Goal: Information Seeking & Learning: Learn about a topic

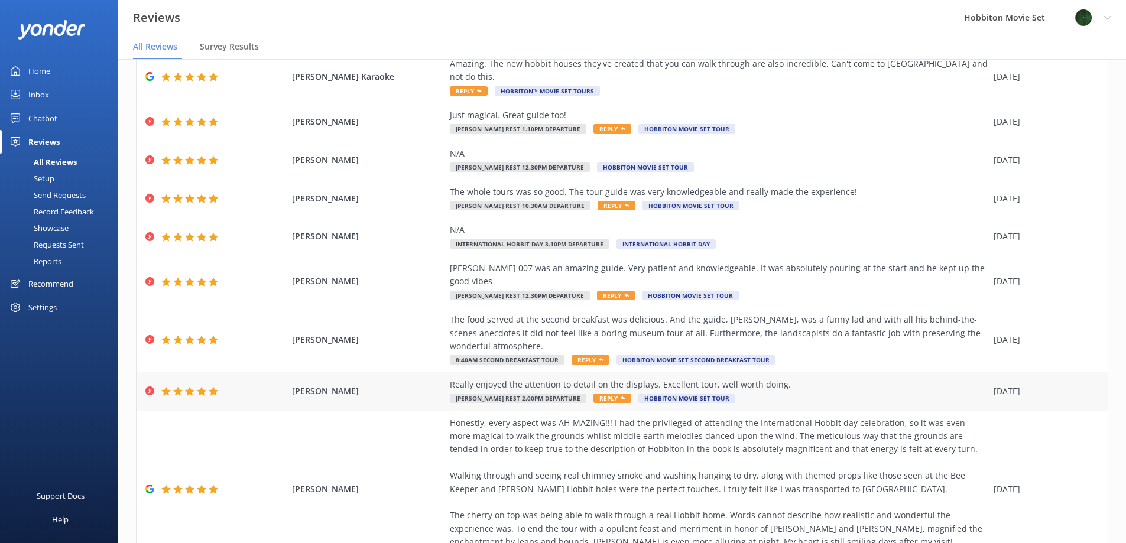
scroll to position [142, 0]
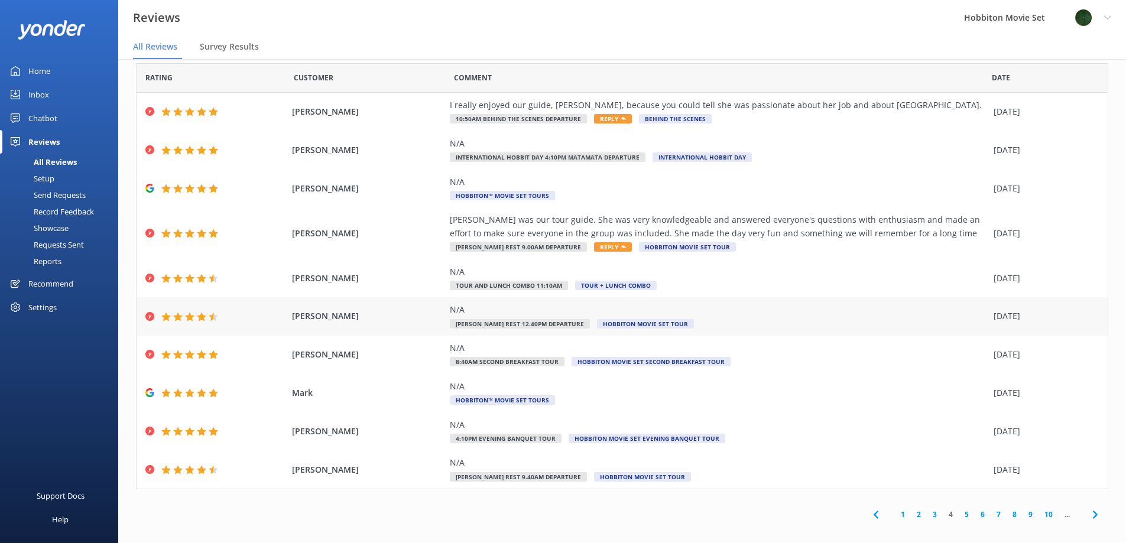
scroll to position [24, 0]
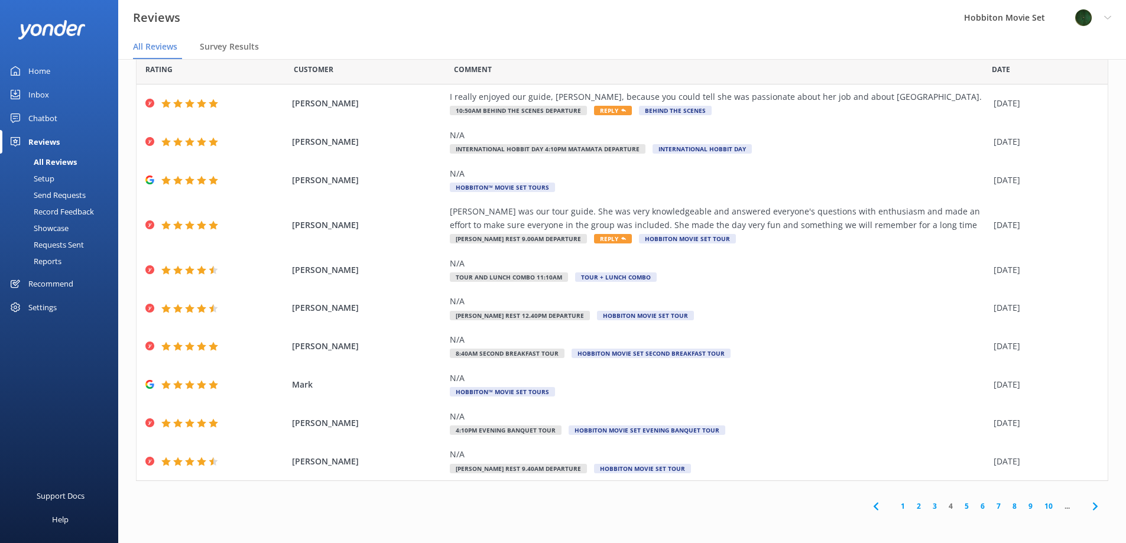
click at [959, 506] on link "5" at bounding box center [967, 506] width 16 height 11
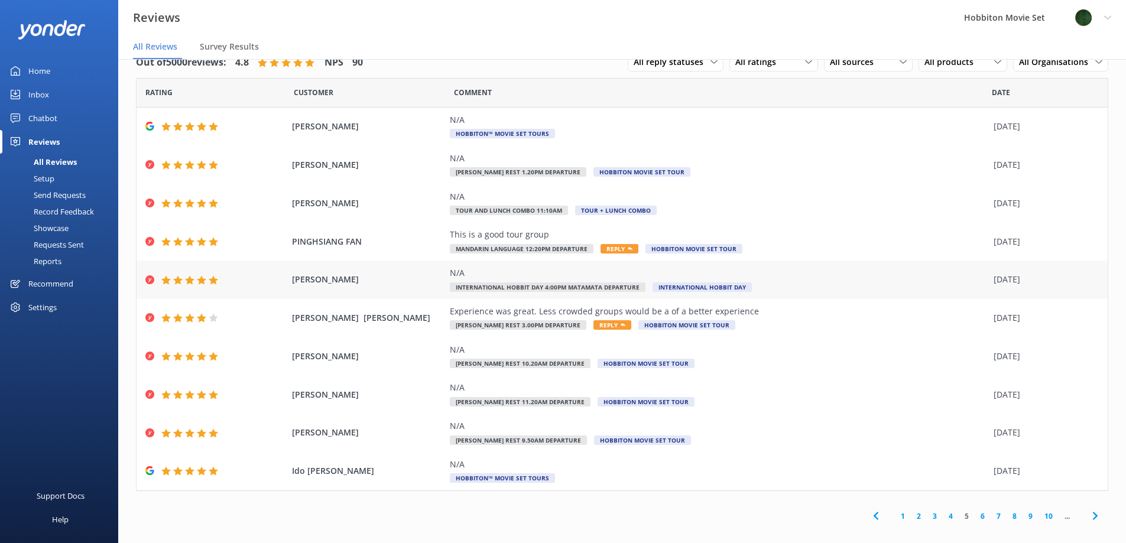
scroll to position [10, 0]
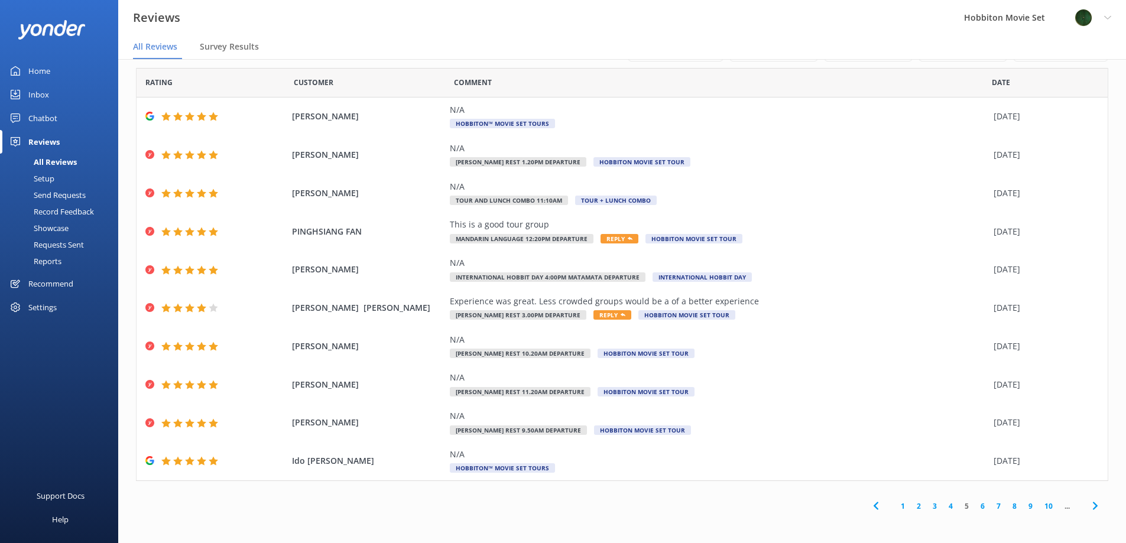
click at [975, 507] on link "6" at bounding box center [983, 506] width 16 height 11
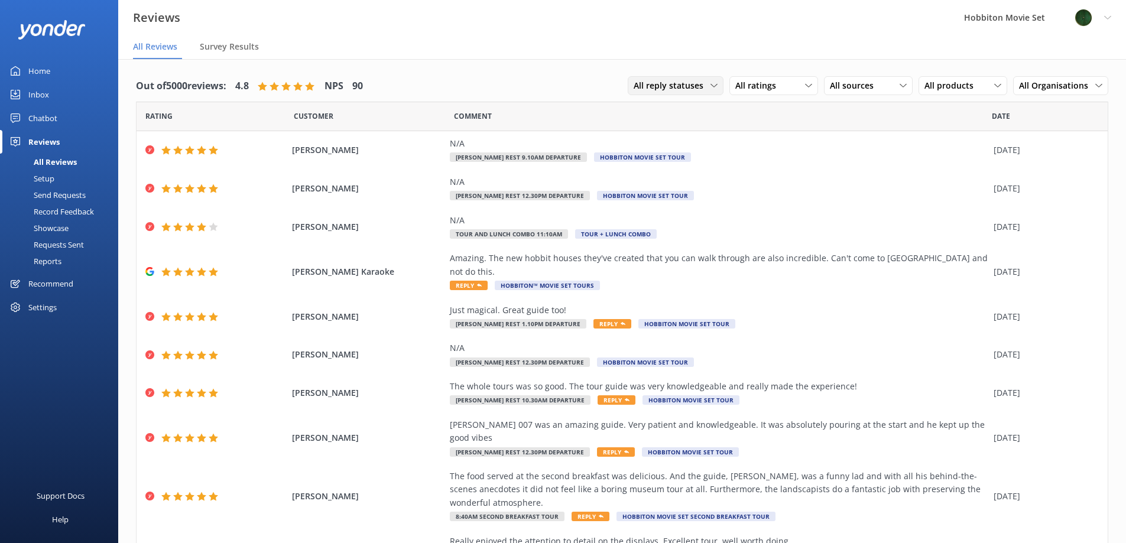
click at [701, 83] on span "All reply statuses" at bounding box center [672, 85] width 77 height 13
click at [792, 95] on div "All ratings All ratings Promoters Passives Detractors" at bounding box center [774, 85] width 89 height 19
click at [850, 87] on span "All sources" at bounding box center [855, 85] width 51 height 13
click at [588, 63] on div "Out of 5000 reviews: 4.8 NPS 90 All reply statuses All reply statuses Needs a r…" at bounding box center [622, 338] width 1008 height 559
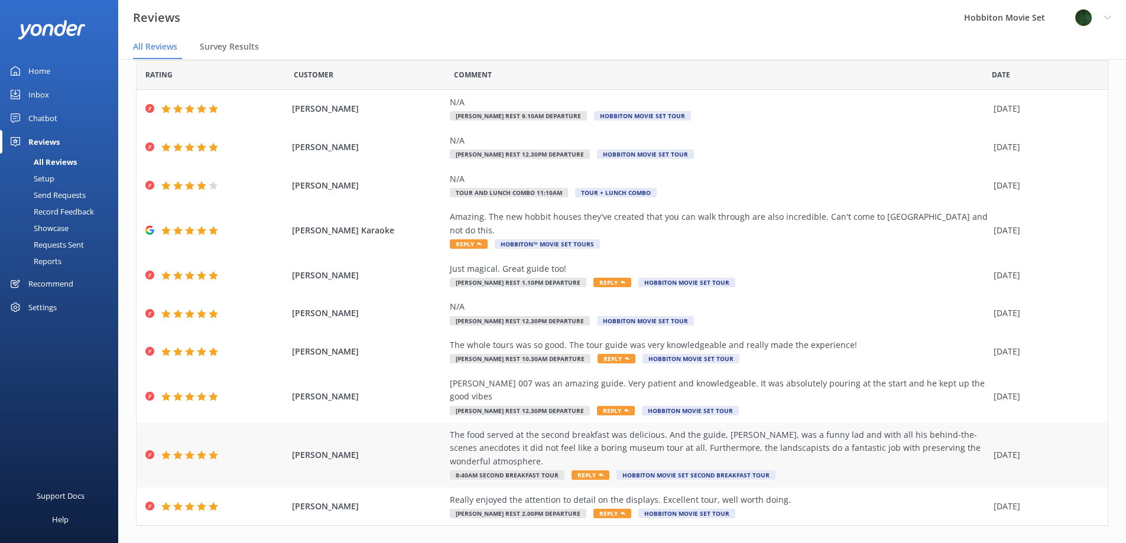
scroll to position [24, 0]
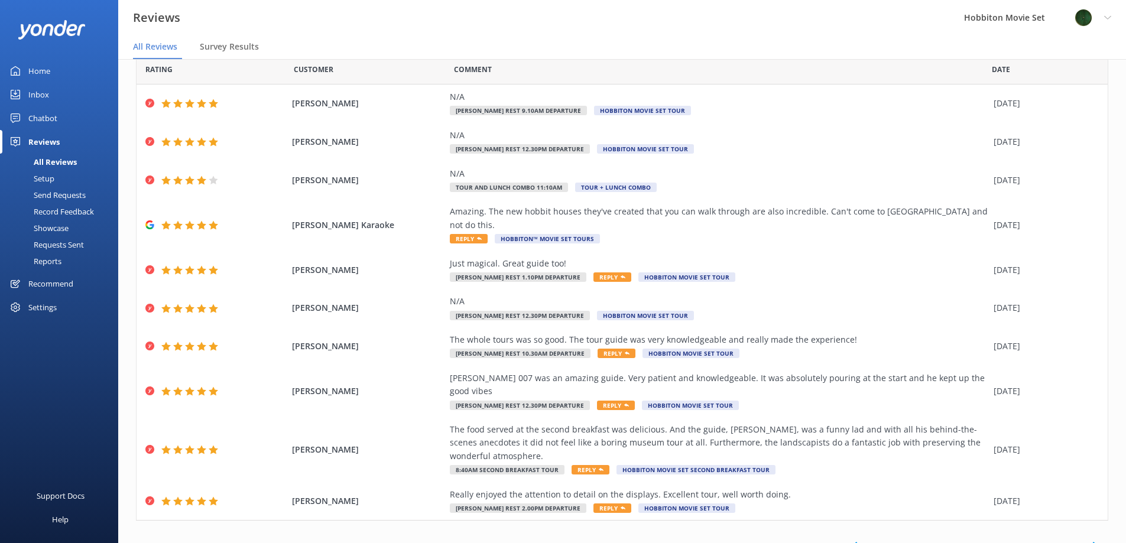
click at [1023, 540] on link "10" at bounding box center [1029, 545] width 20 height 11
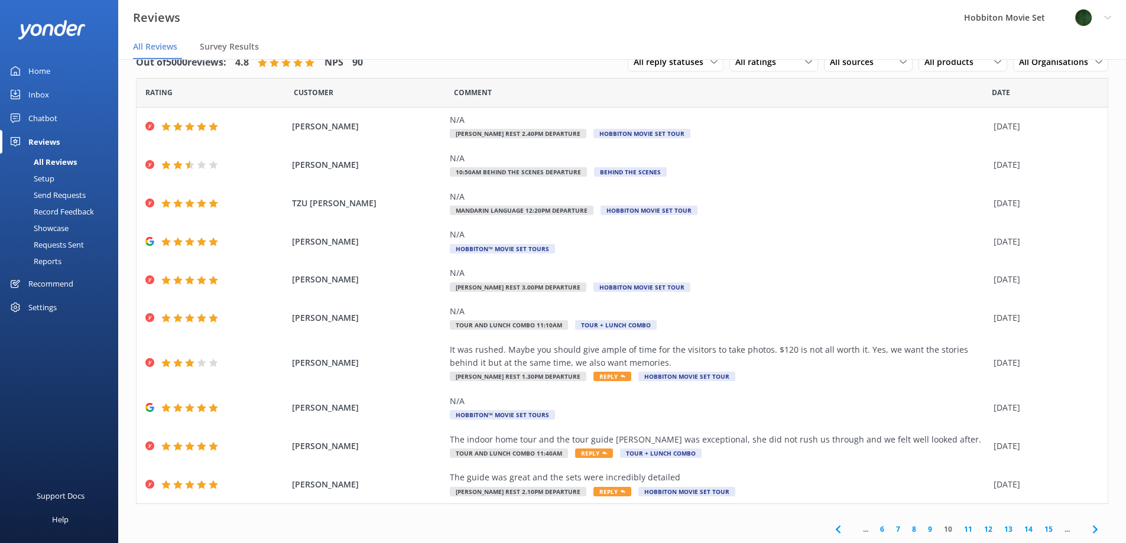
click at [1039, 531] on link "15" at bounding box center [1049, 529] width 20 height 11
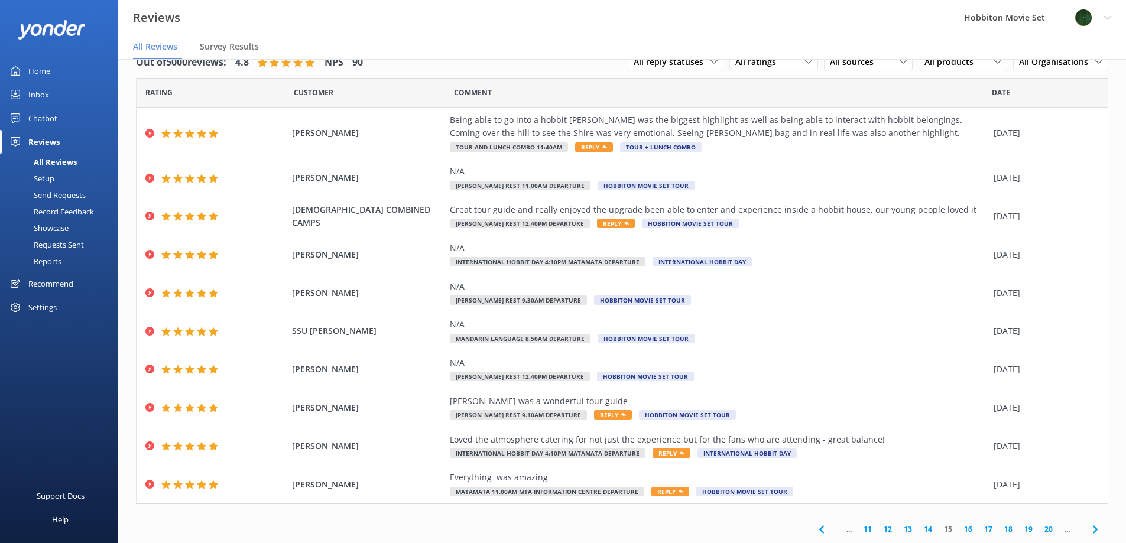
click at [1039, 526] on link "20" at bounding box center [1049, 529] width 20 height 11
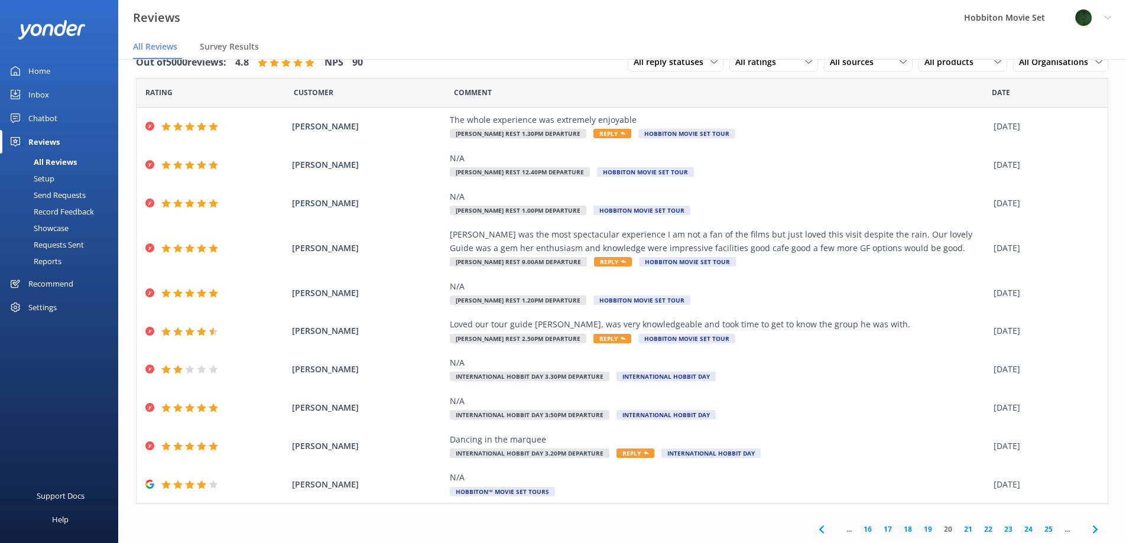
click at [1039, 531] on link "25" at bounding box center [1049, 529] width 20 height 11
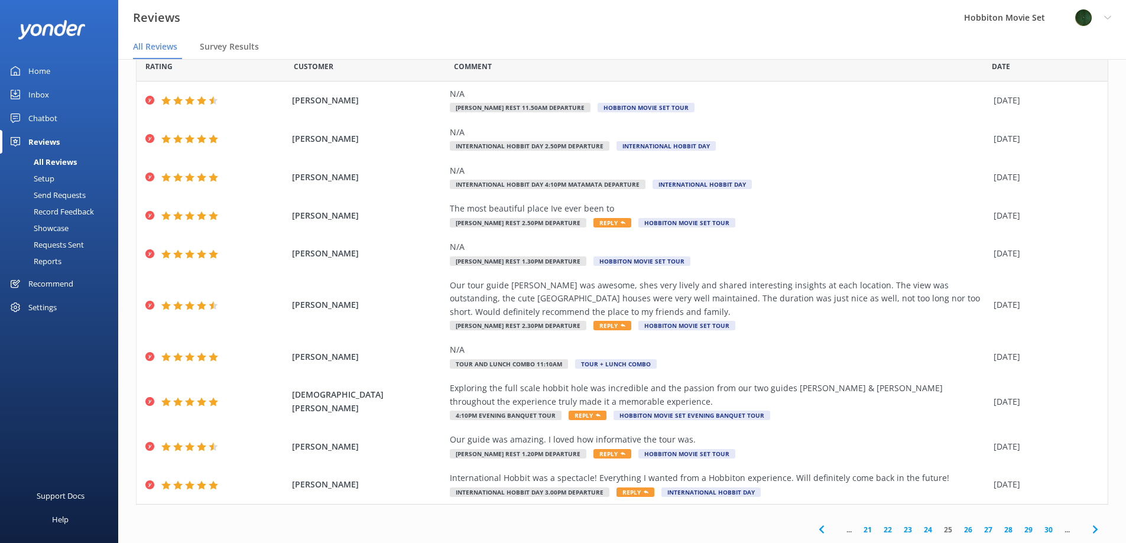
scroll to position [50, 0]
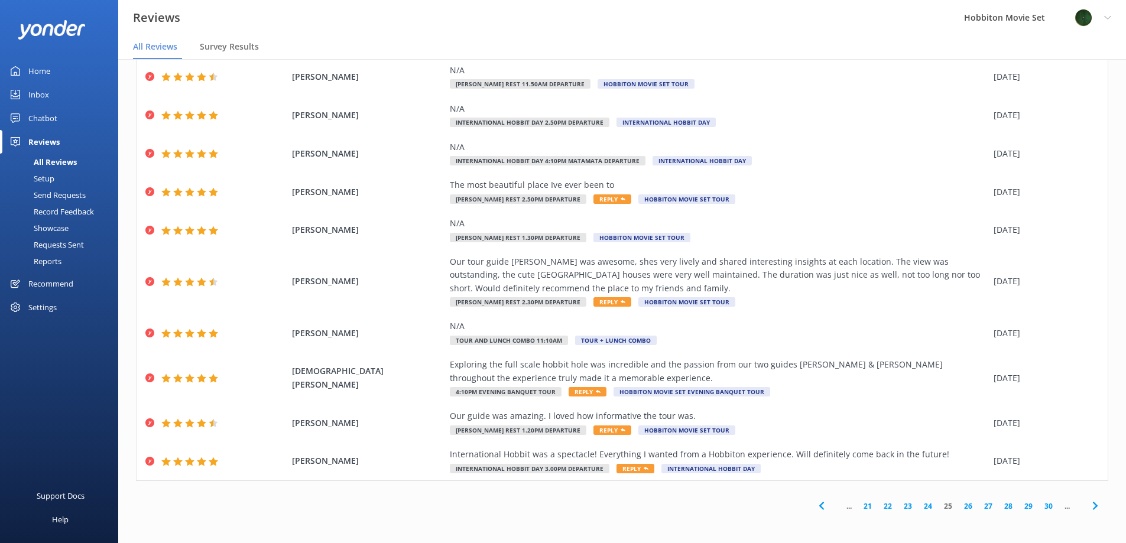
click at [1039, 509] on link "30" at bounding box center [1049, 506] width 20 height 11
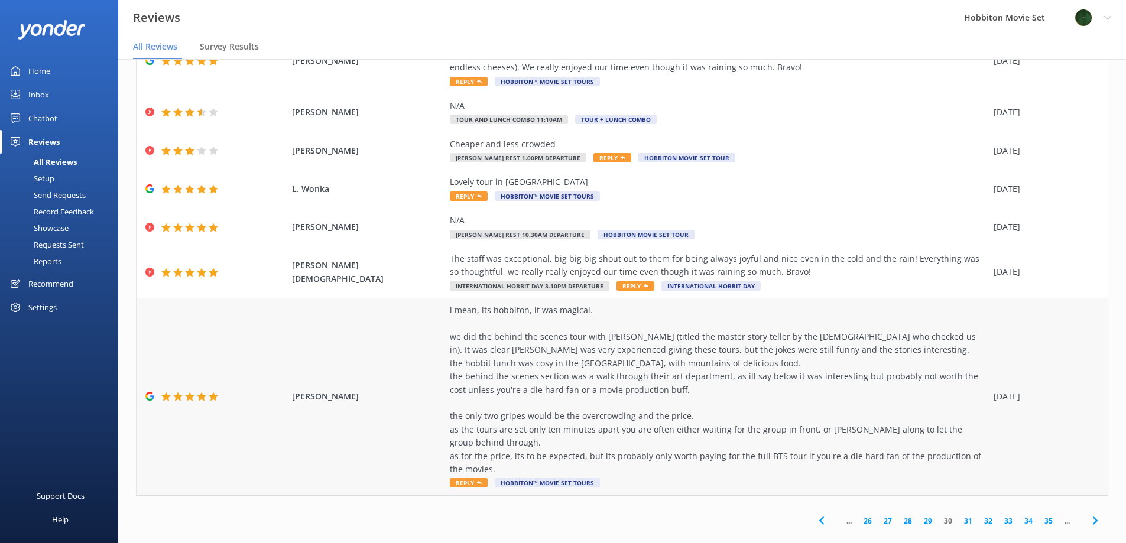
scroll to position [209, 0]
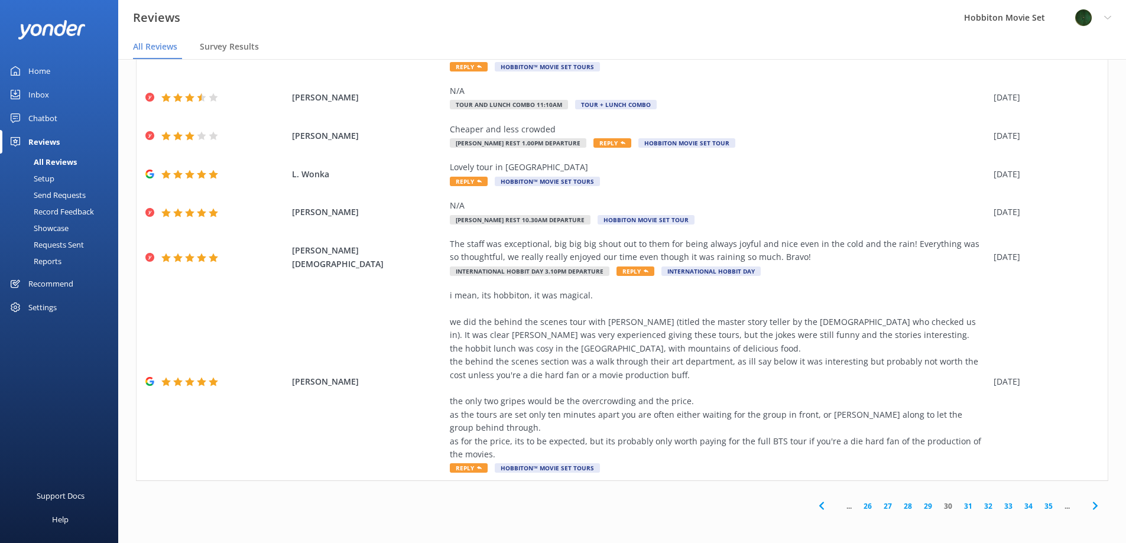
click at [958, 505] on link "31" at bounding box center [968, 506] width 20 height 11
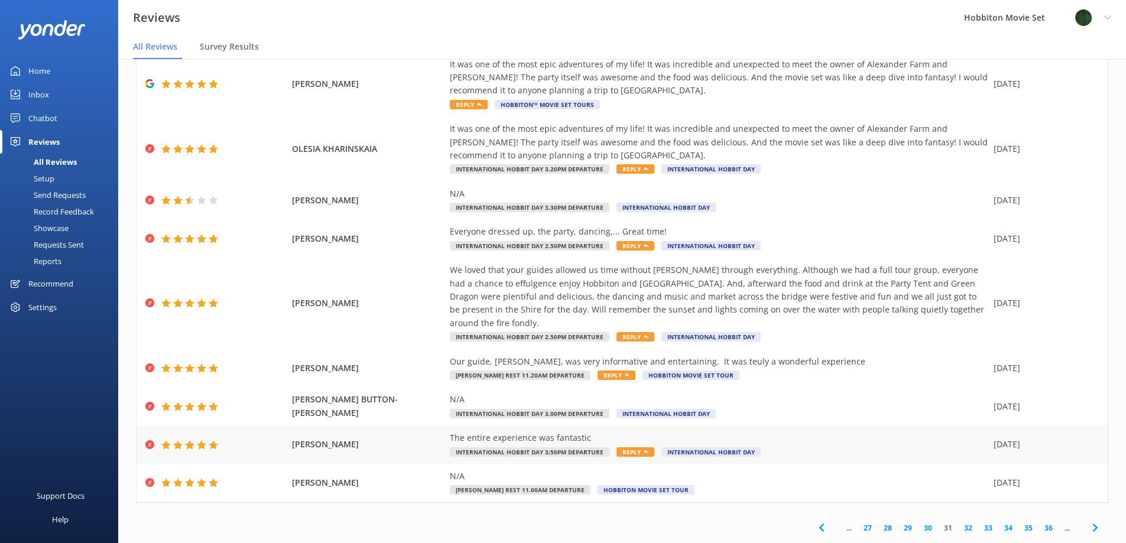
scroll to position [24, 0]
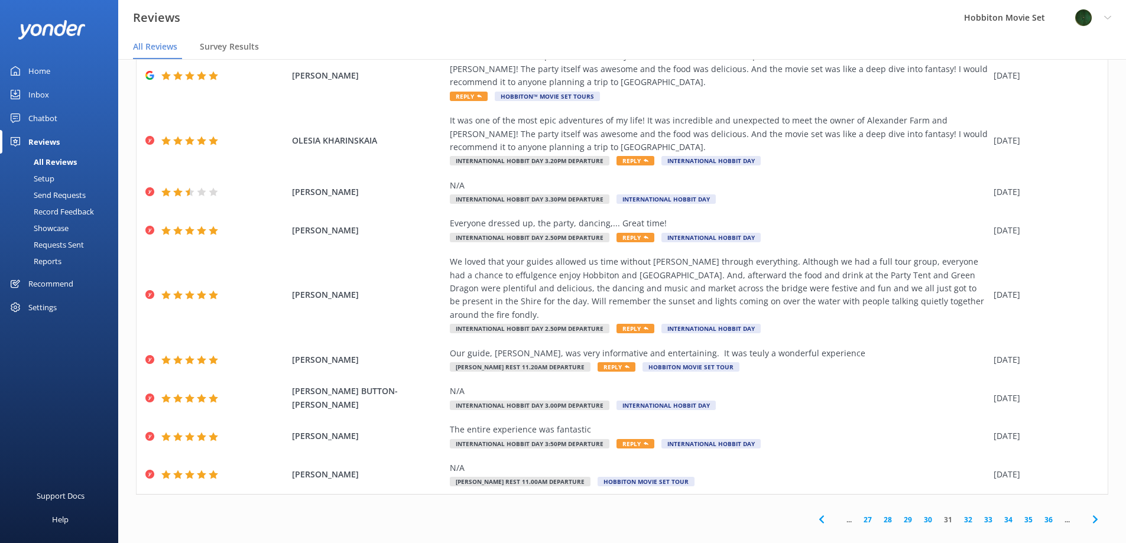
click at [1039, 514] on link "36" at bounding box center [1049, 519] width 20 height 11
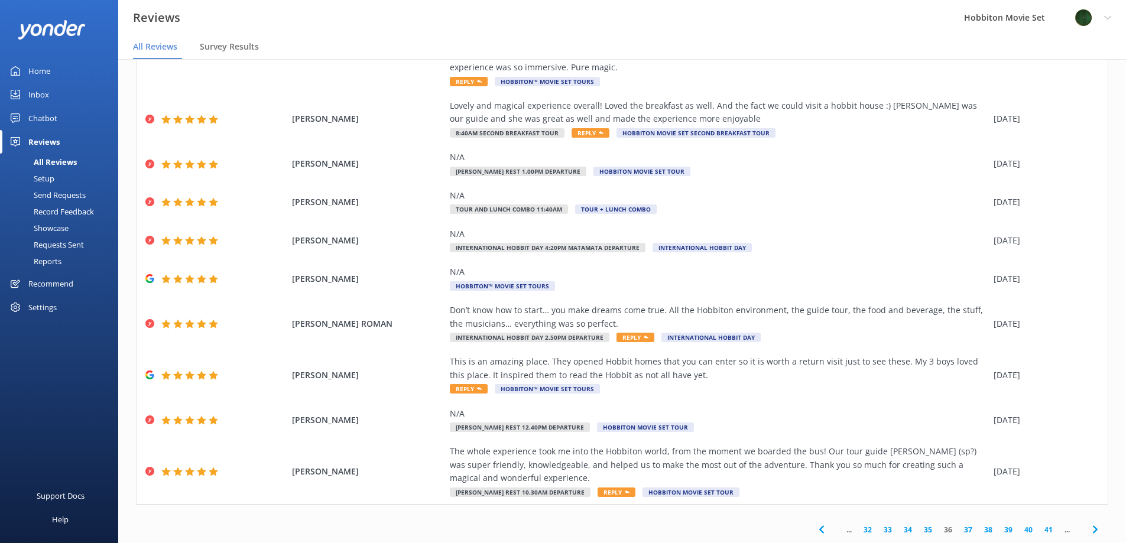
scroll to position [24, 0]
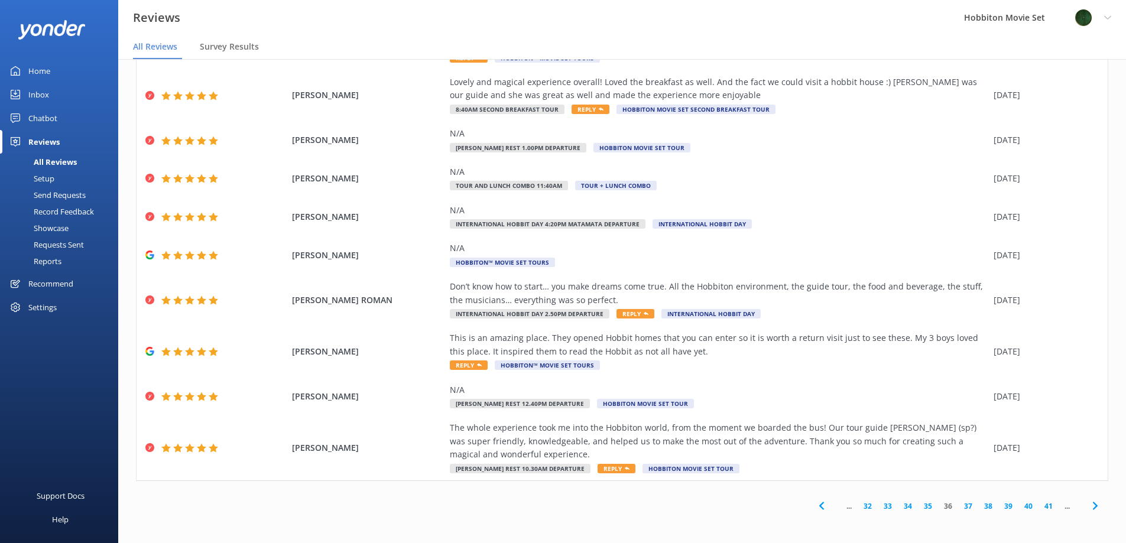
click at [959, 506] on link "37" at bounding box center [968, 506] width 20 height 11
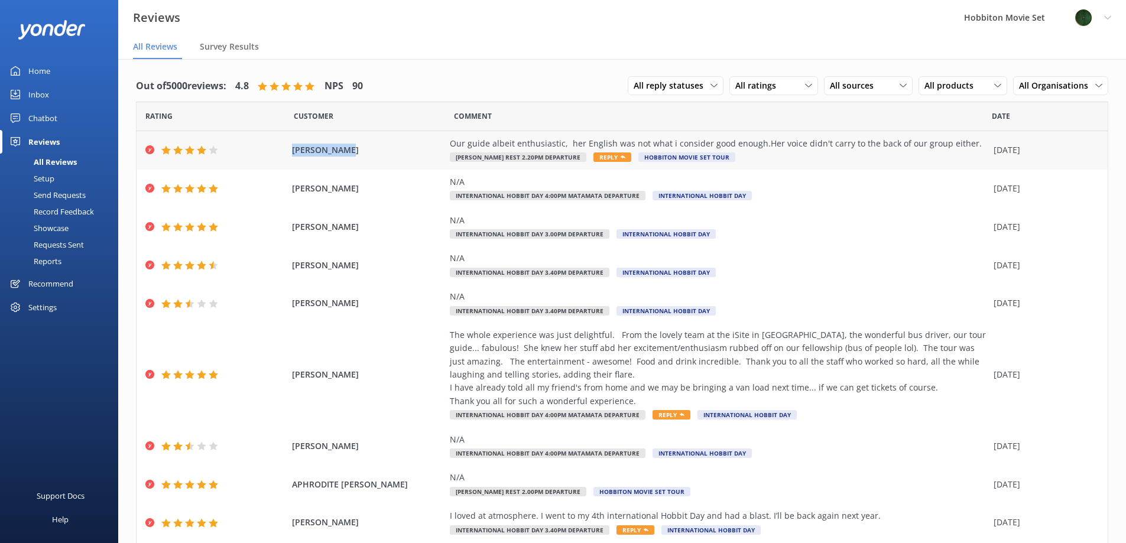
drag, startPoint x: 290, startPoint y: 150, endPoint x: 353, endPoint y: 149, distance: 63.3
click at [353, 149] on span "[PERSON_NAME]" at bounding box center [368, 150] width 153 height 13
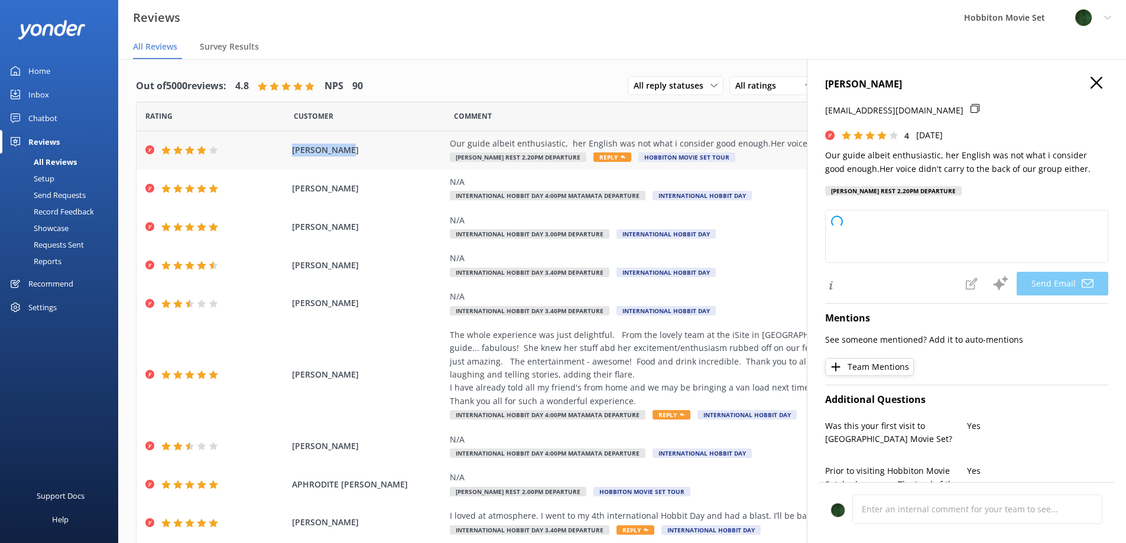
copy span "[PERSON_NAME]"
click at [531, 34] on div "Reviews Hobbiton Movie Set Profile Settings Logout" at bounding box center [563, 17] width 1126 height 35
type textarea "Thank you for your feedback, [PERSON_NAME]! We’re glad you enjoyed your guide’s…"
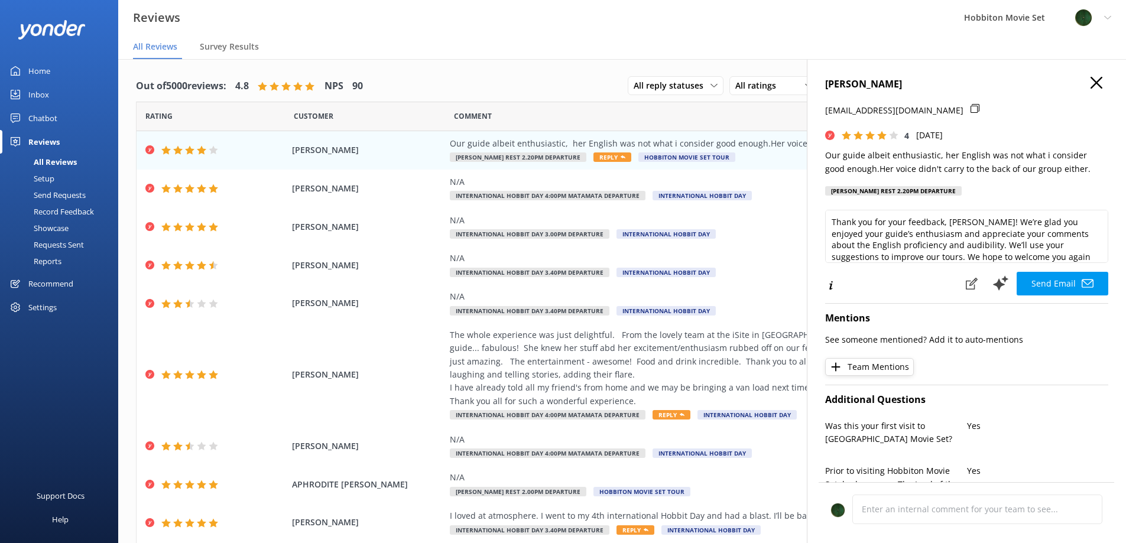
click at [903, 27] on div "Reviews Hobbiton Movie Set Profile Settings Logout" at bounding box center [563, 17] width 1126 height 35
click at [1091, 83] on icon "button" at bounding box center [1097, 83] width 12 height 12
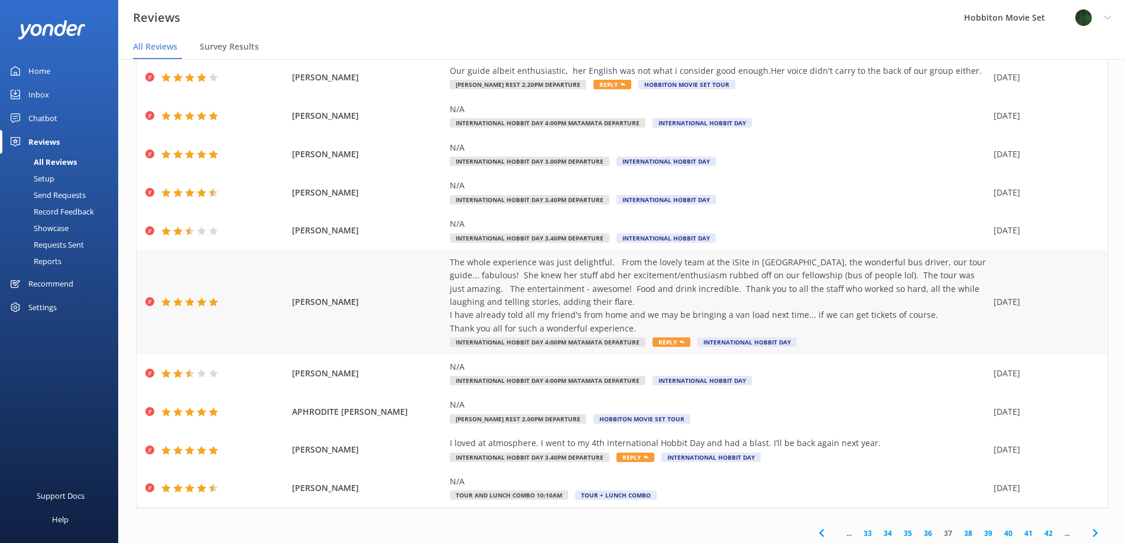
scroll to position [76, 0]
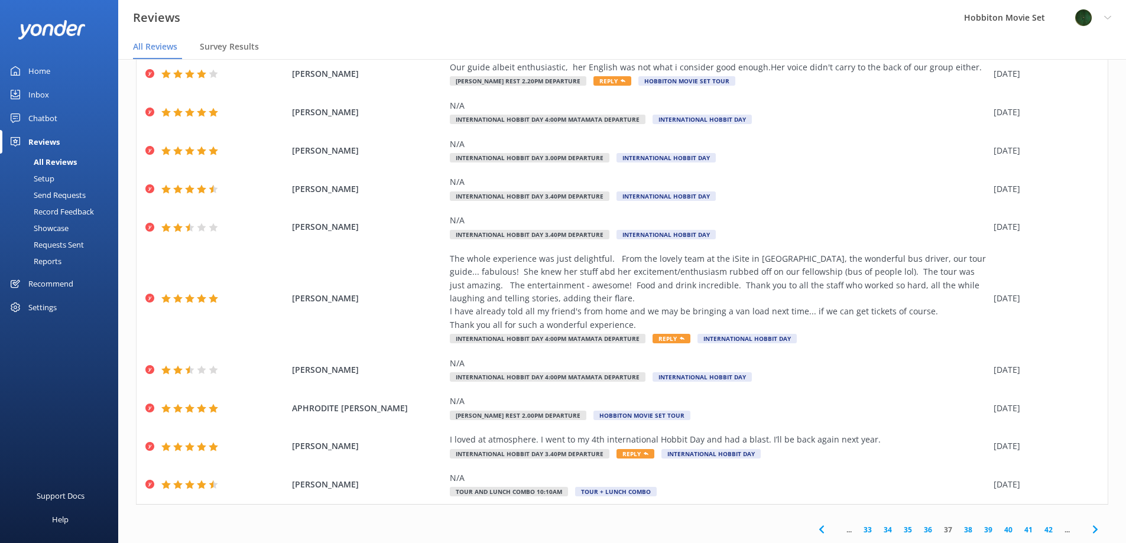
click at [958, 529] on link "38" at bounding box center [968, 529] width 20 height 11
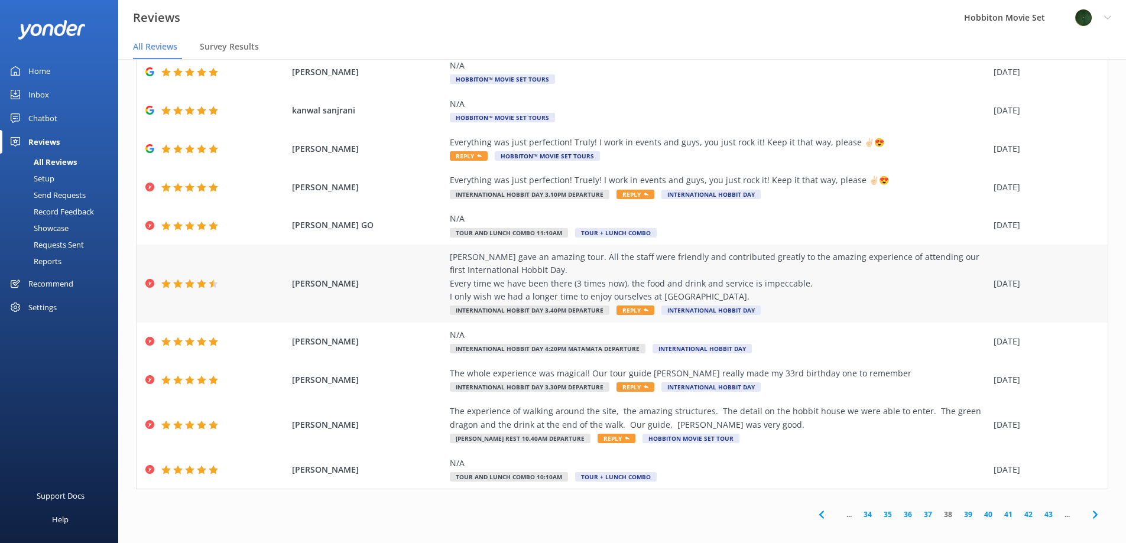
scroll to position [24, 0]
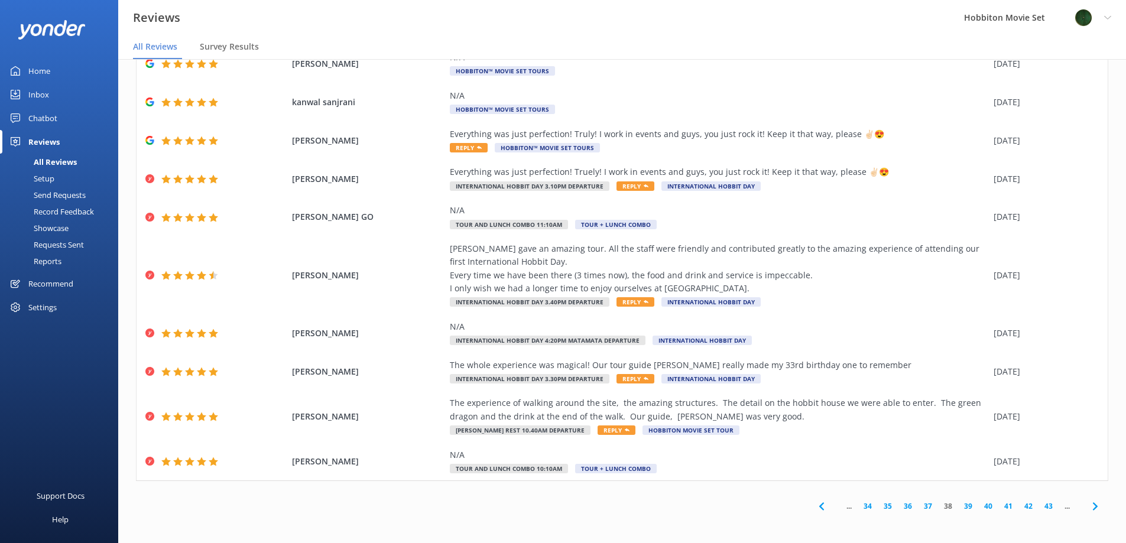
click at [958, 503] on link "39" at bounding box center [968, 506] width 20 height 11
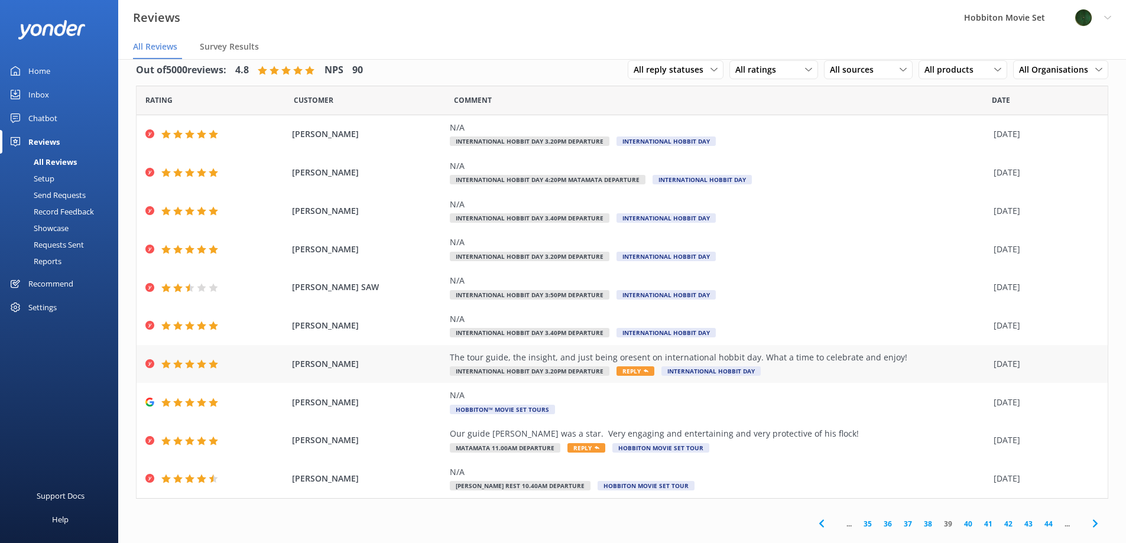
scroll to position [24, 0]
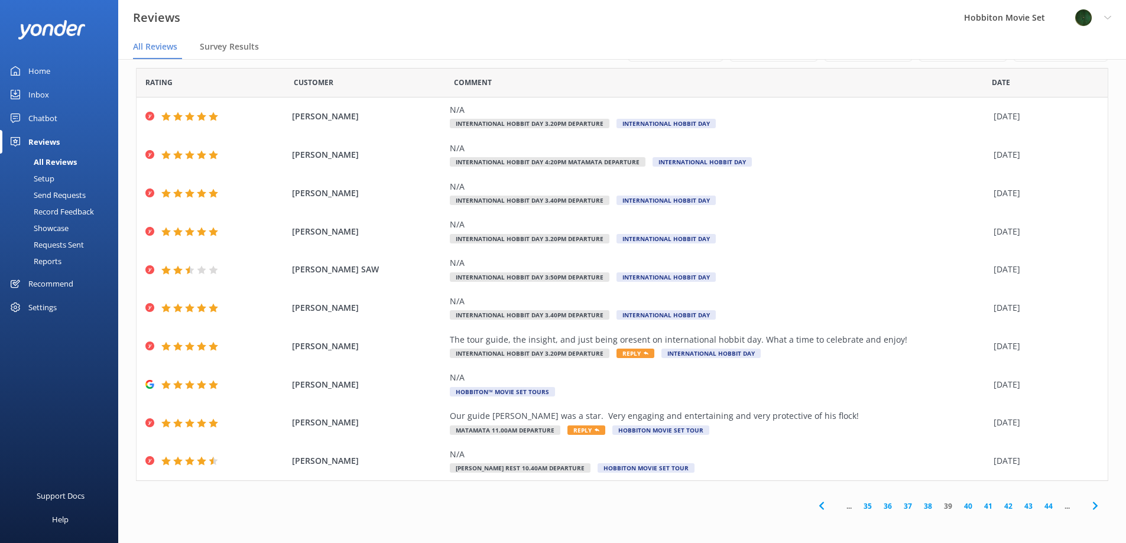
click at [958, 506] on link "40" at bounding box center [968, 506] width 20 height 11
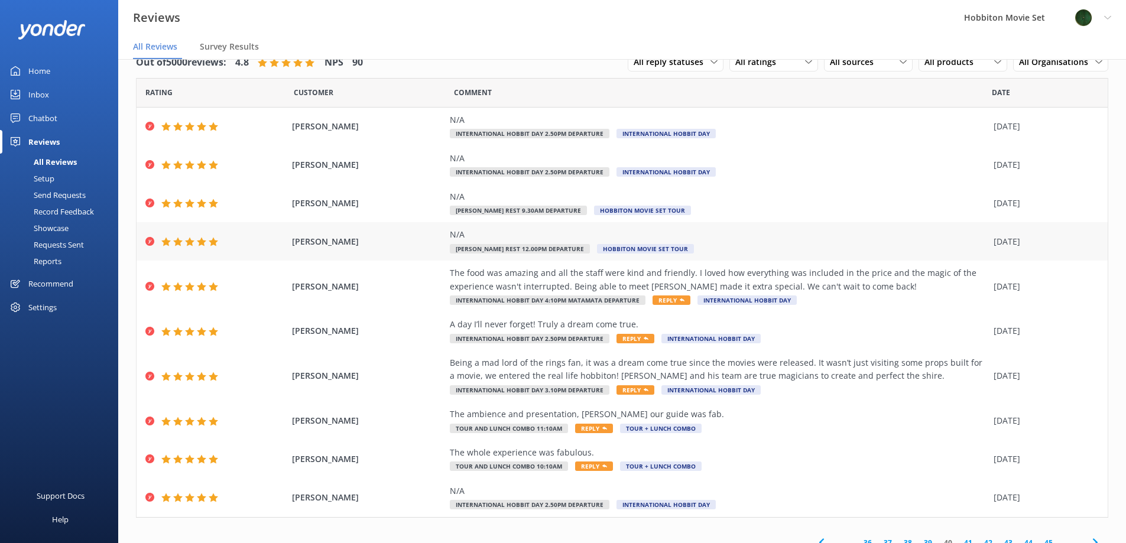
scroll to position [37, 0]
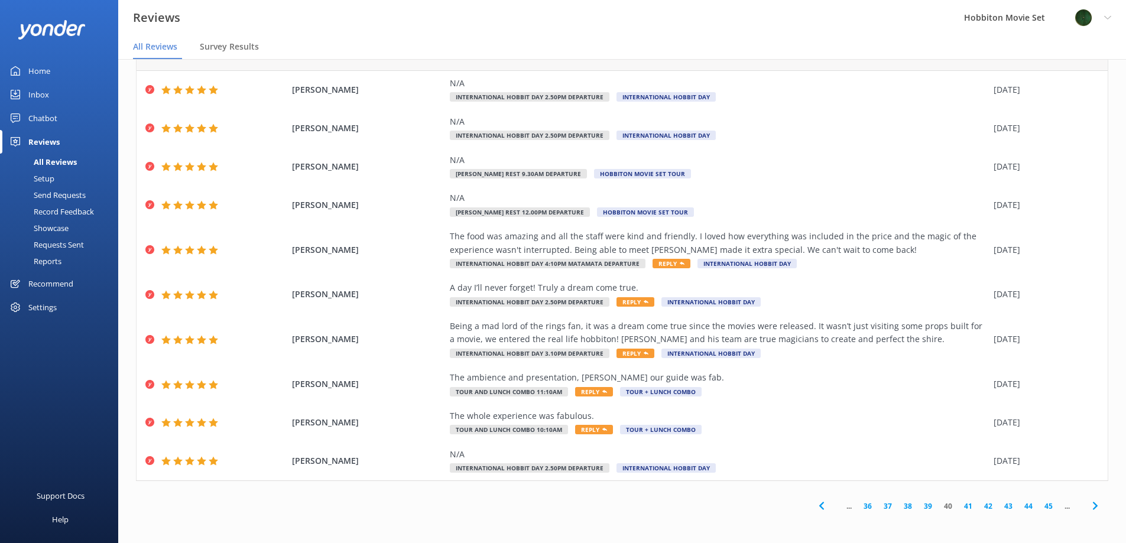
click at [958, 508] on link "41" at bounding box center [968, 506] width 20 height 11
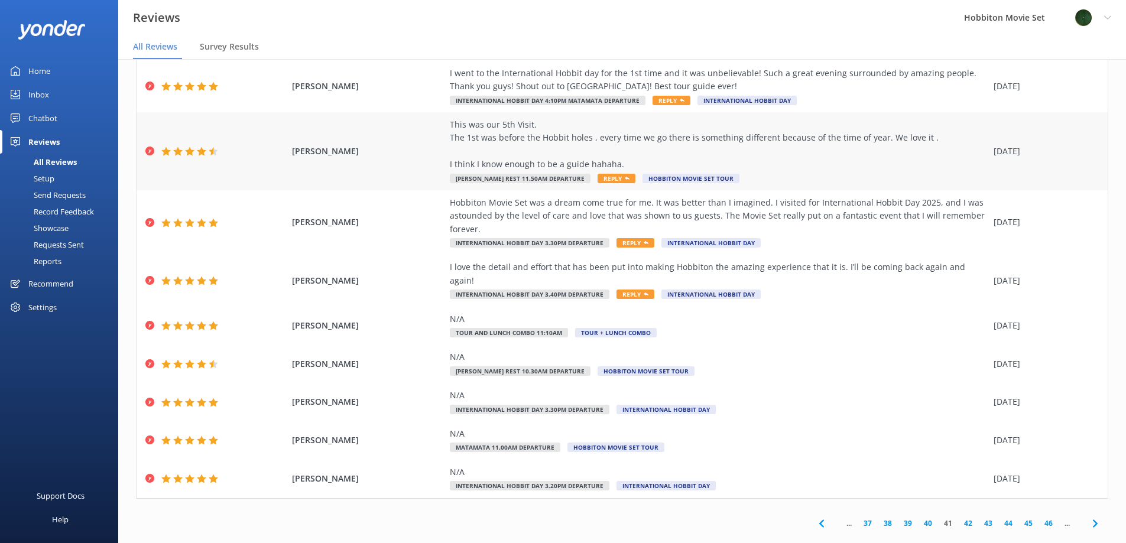
scroll to position [89, 0]
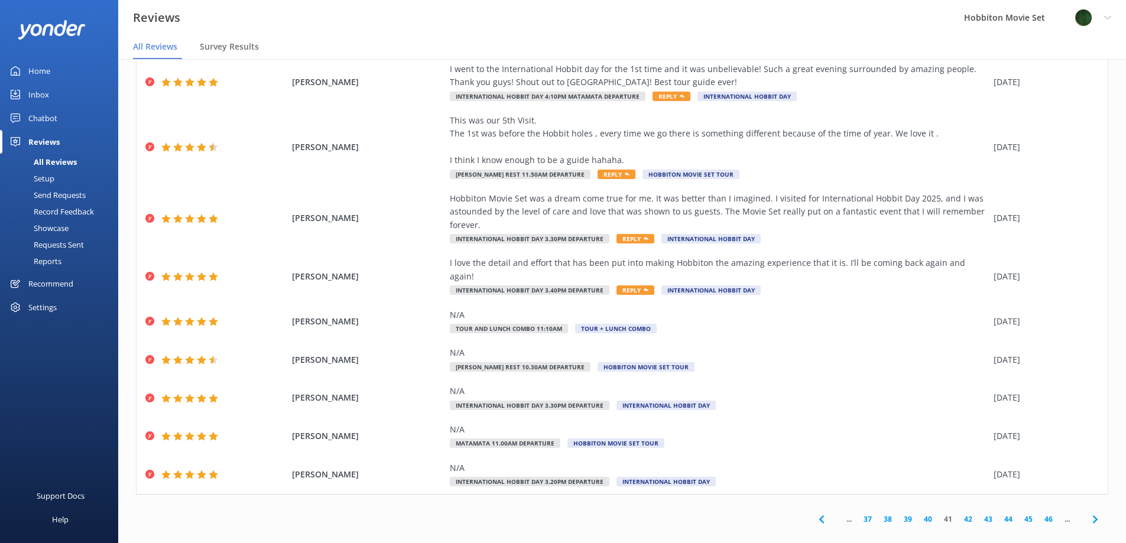
click at [958, 514] on link "42" at bounding box center [968, 519] width 20 height 11
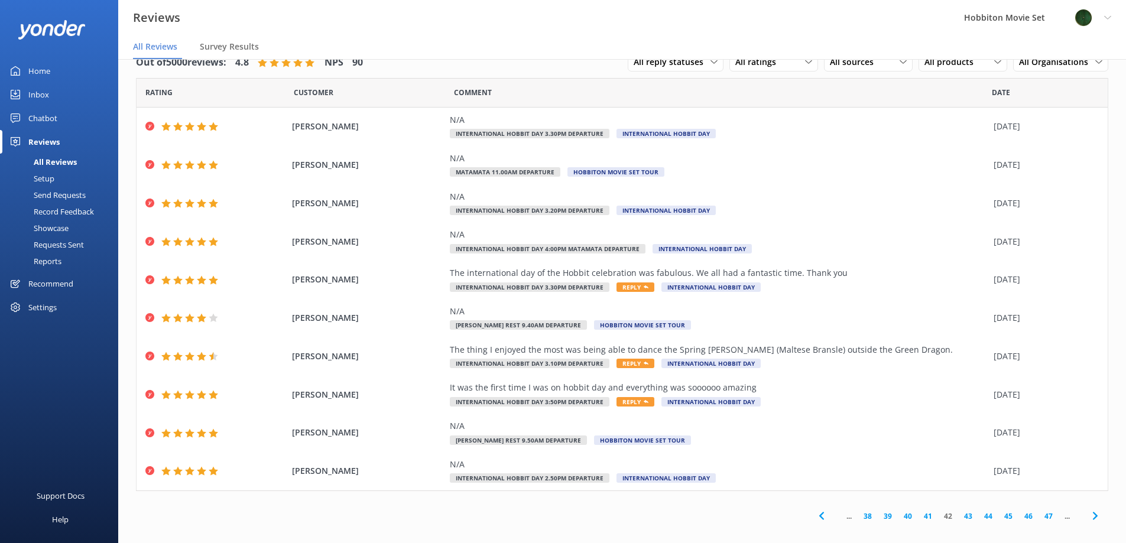
click at [961, 514] on link "43" at bounding box center [968, 516] width 20 height 11
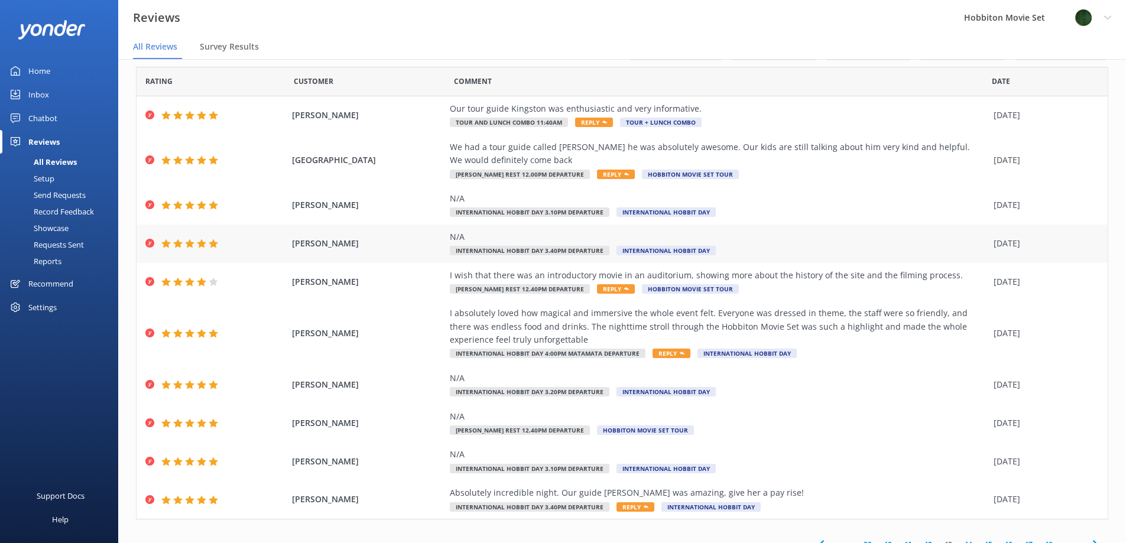
scroll to position [50, 0]
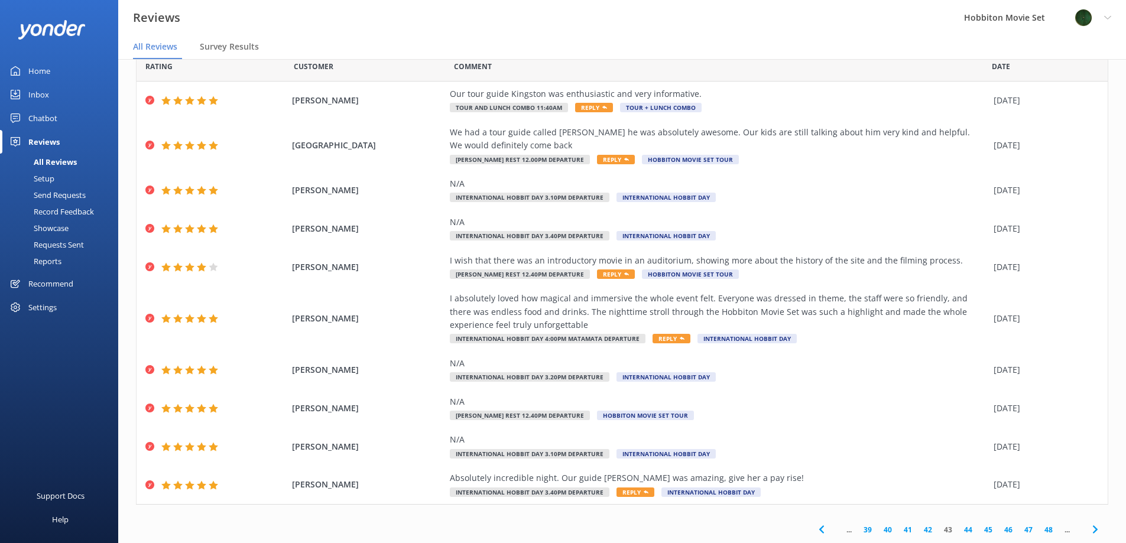
click at [959, 529] on link "44" at bounding box center [968, 529] width 20 height 11
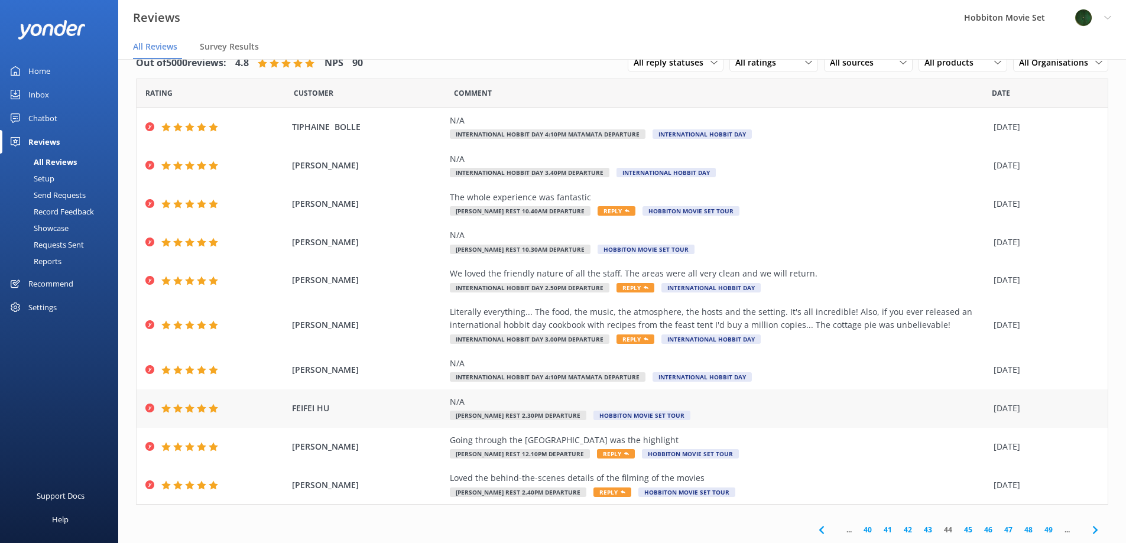
scroll to position [24, 0]
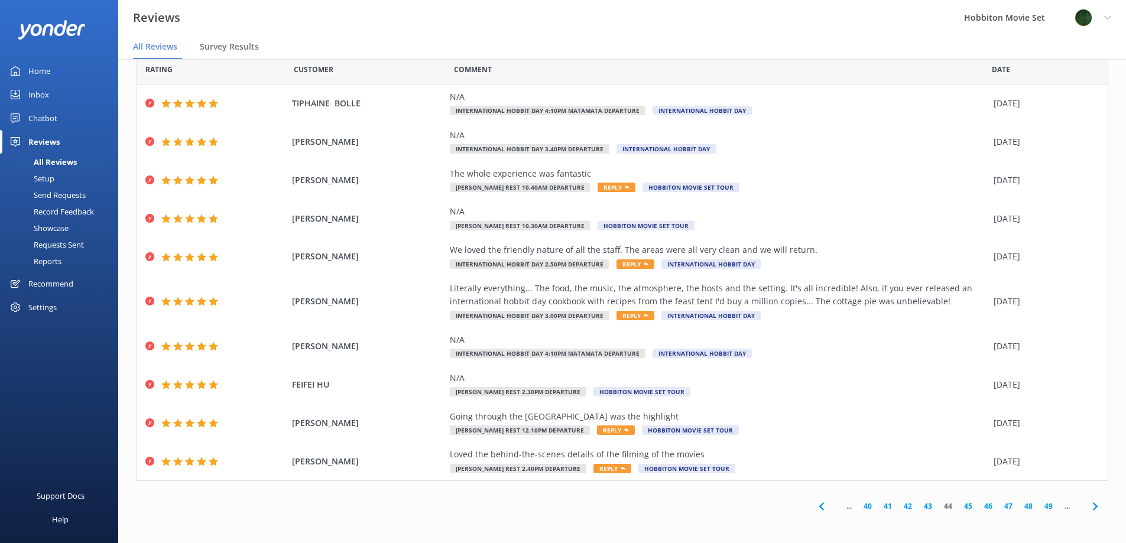
click at [959, 505] on link "45" at bounding box center [968, 506] width 20 height 11
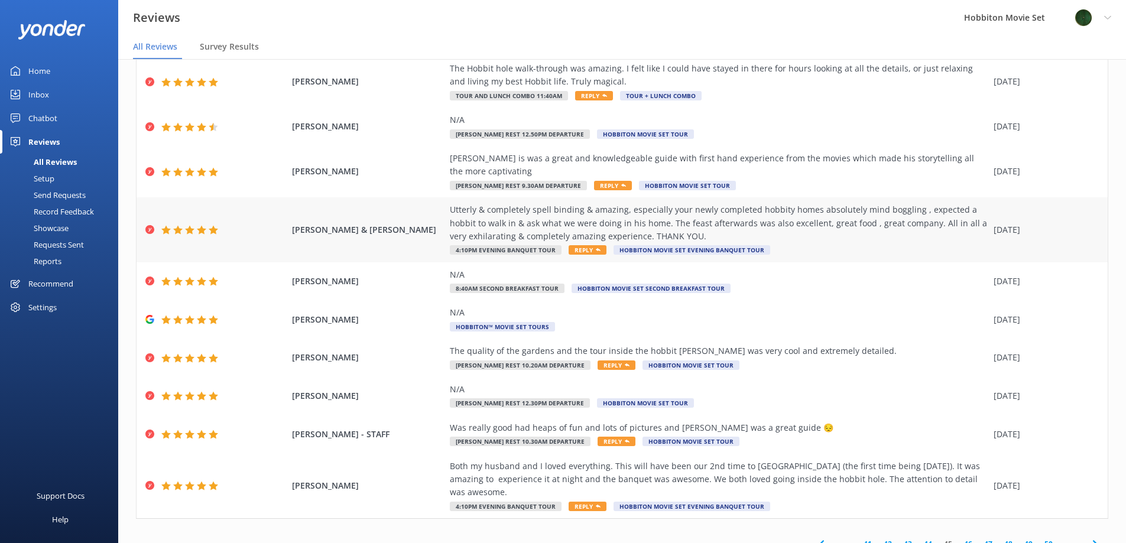
scroll to position [76, 0]
